Goal: Book appointment/travel/reservation

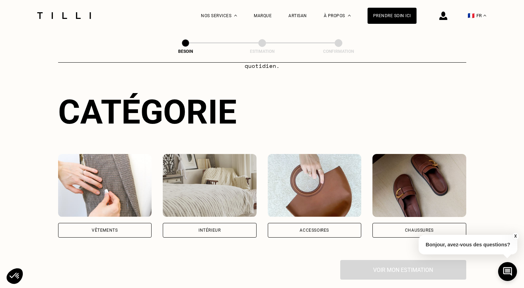
scroll to position [57, 0]
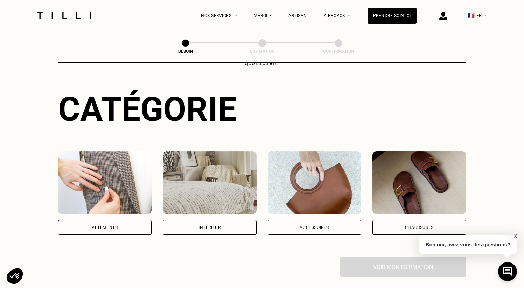
click at [205, 221] on div "Intérieur" at bounding box center [210, 227] width 94 height 15
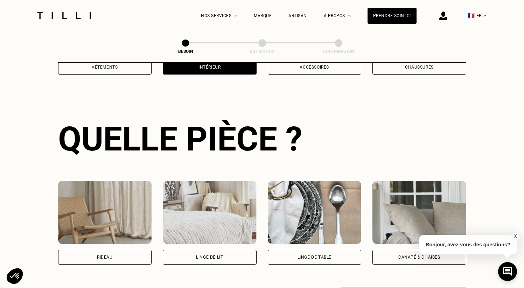
scroll to position [228, 0]
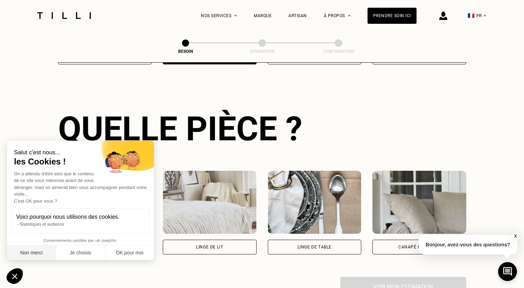
click at [28, 253] on button "Non merci" at bounding box center [31, 253] width 49 height 15
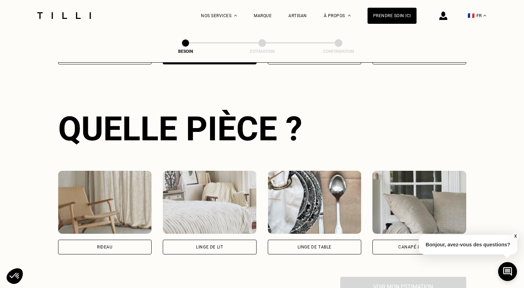
click at [101, 240] on div "Rideau" at bounding box center [105, 247] width 94 height 15
select select "FR"
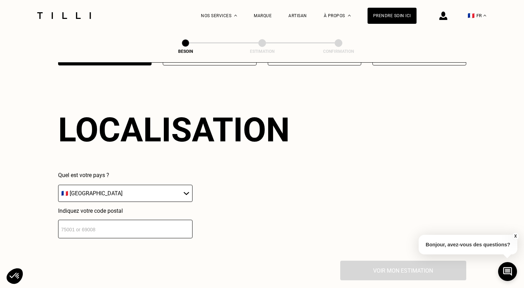
scroll to position [418, 0]
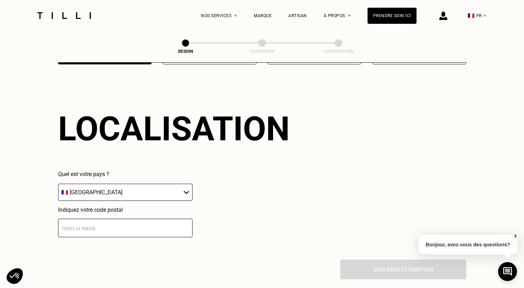
click at [126, 223] on input "number" at bounding box center [125, 228] width 134 height 19
type input "26000"
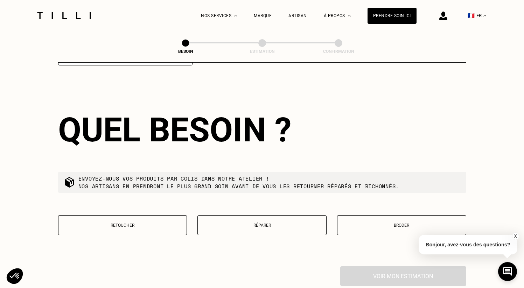
scroll to position [590, 0]
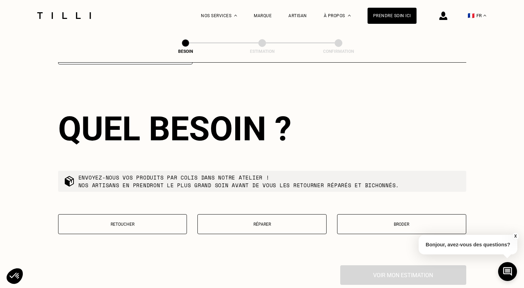
click at [145, 220] on button "Retoucher" at bounding box center [122, 224] width 129 height 20
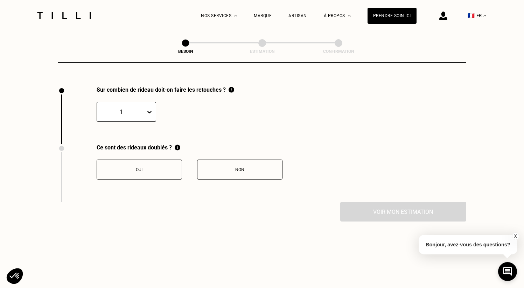
scroll to position [769, 0]
click at [250, 165] on button "Non" at bounding box center [239, 169] width 85 height 20
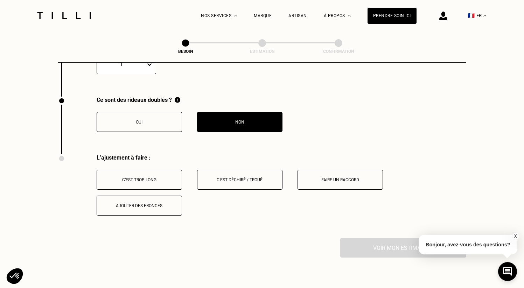
scroll to position [740, 0]
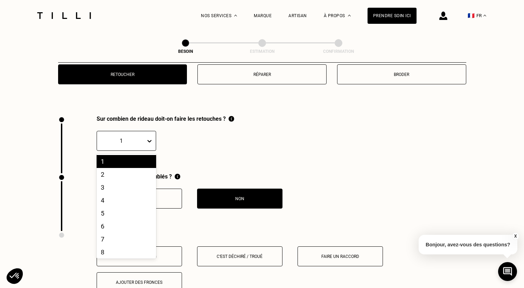
click at [137, 137] on div at bounding box center [121, 141] width 42 height 8
click at [105, 168] on div "2" at bounding box center [126, 174] width 59 height 13
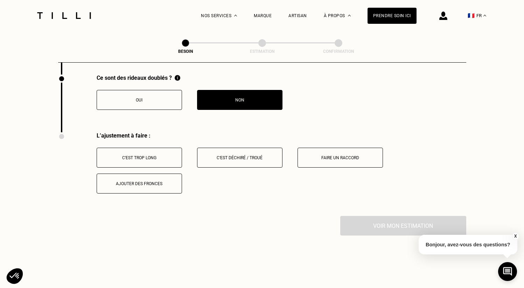
scroll to position [850, 0]
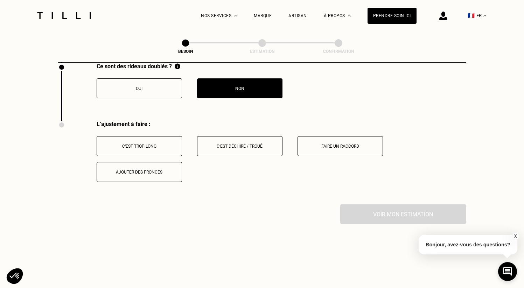
click at [515, 236] on button "X" at bounding box center [514, 236] width 7 height 8
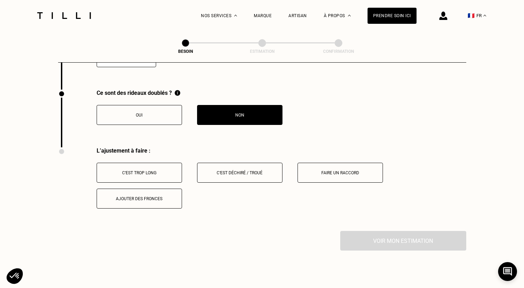
scroll to position [823, 0]
click at [340, 171] on div "Faire un raccord" at bounding box center [340, 173] width 78 height 5
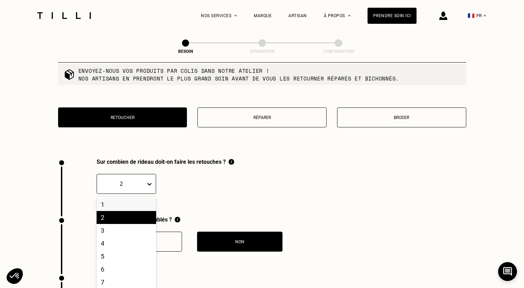
scroll to position [706, 0]
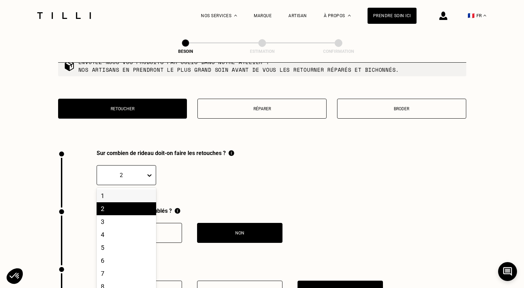
click at [148, 177] on div "2" at bounding box center [126, 175] width 59 height 20
click at [107, 215] on div "3" at bounding box center [126, 221] width 59 height 13
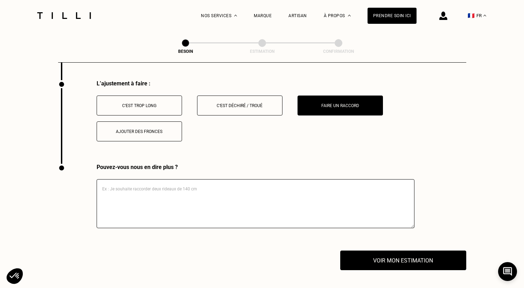
scroll to position [915, 0]
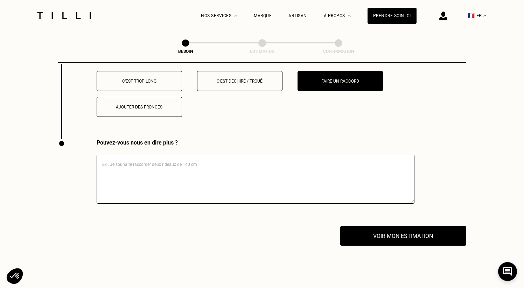
click at [137, 169] on textarea at bounding box center [256, 179] width 318 height 49
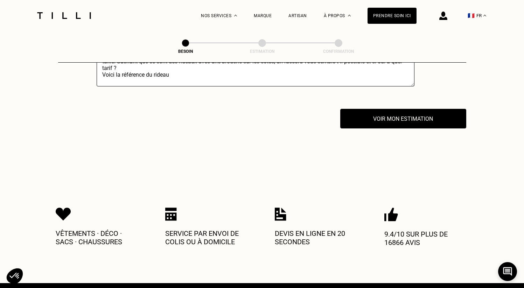
scroll to position [921, 0]
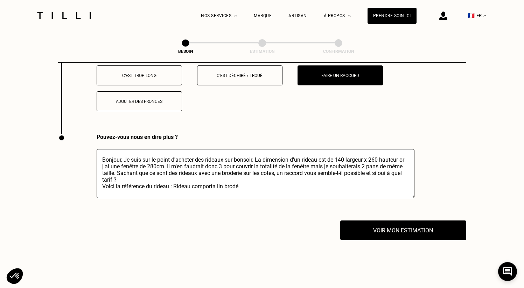
paste textarea "[URL][DOMAIN_NAME]"
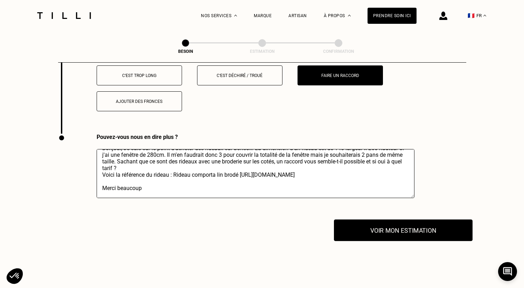
type textarea "Bonjour, Je suis sur le point d'acheter des rideaux sur bonsoir. La dimension d…"
click at [385, 219] on button "Voir mon estimation" at bounding box center [403, 230] width 138 height 22
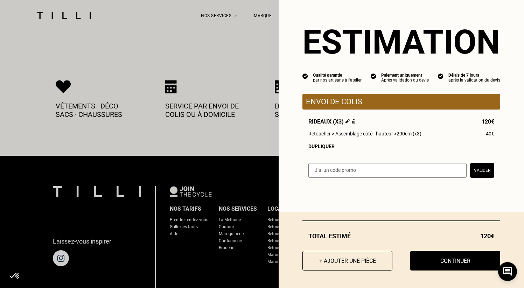
scroll to position [914, 0]
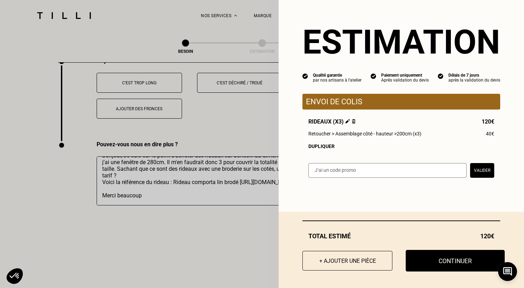
click at [428, 263] on button "Continuer" at bounding box center [454, 261] width 99 height 22
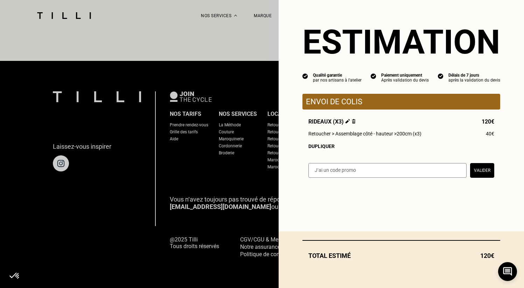
scroll to position [419, 0]
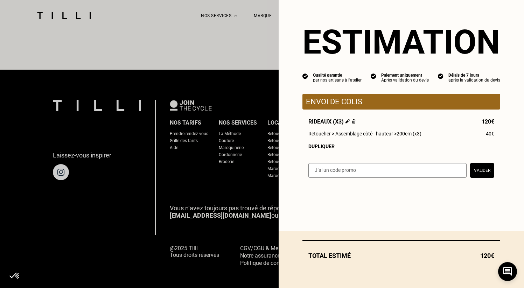
select select "FR"
